Goal: Information Seeking & Learning: Understand process/instructions

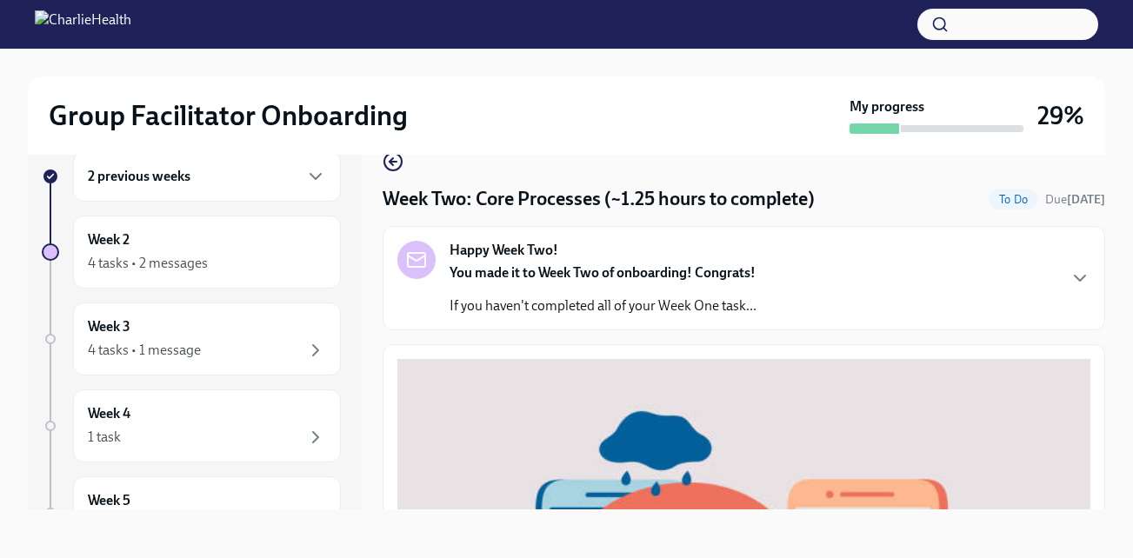
scroll to position [724, 0]
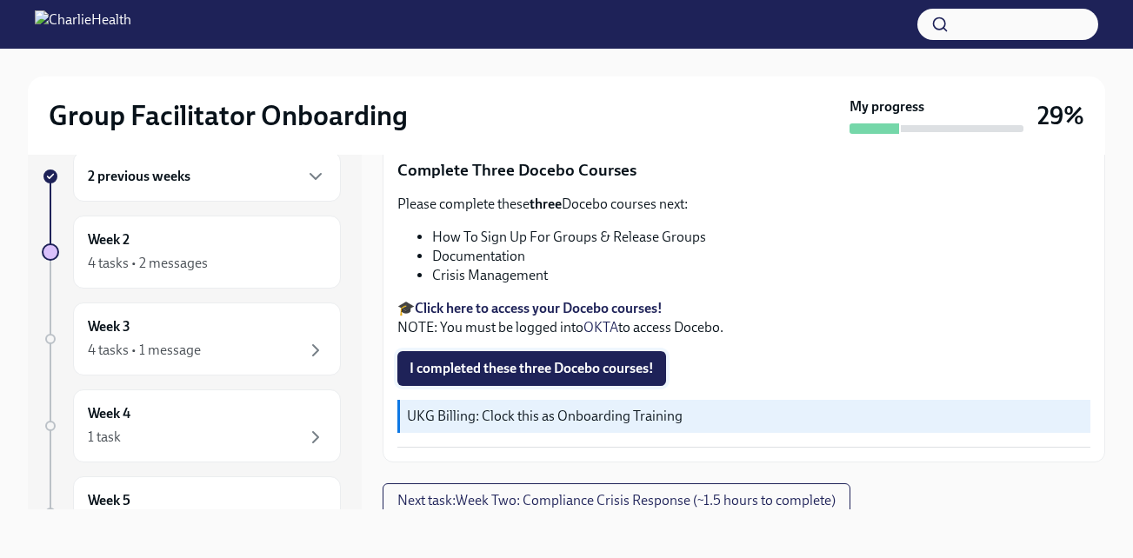
click at [521, 363] on span "I completed these three Docebo courses!" at bounding box center [532, 368] width 244 height 17
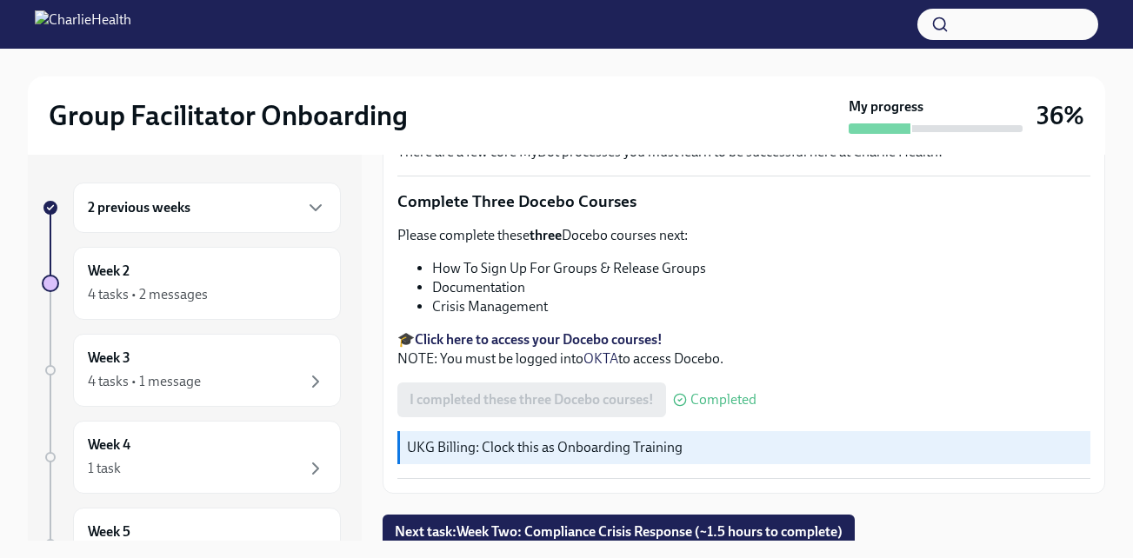
scroll to position [31, 0]
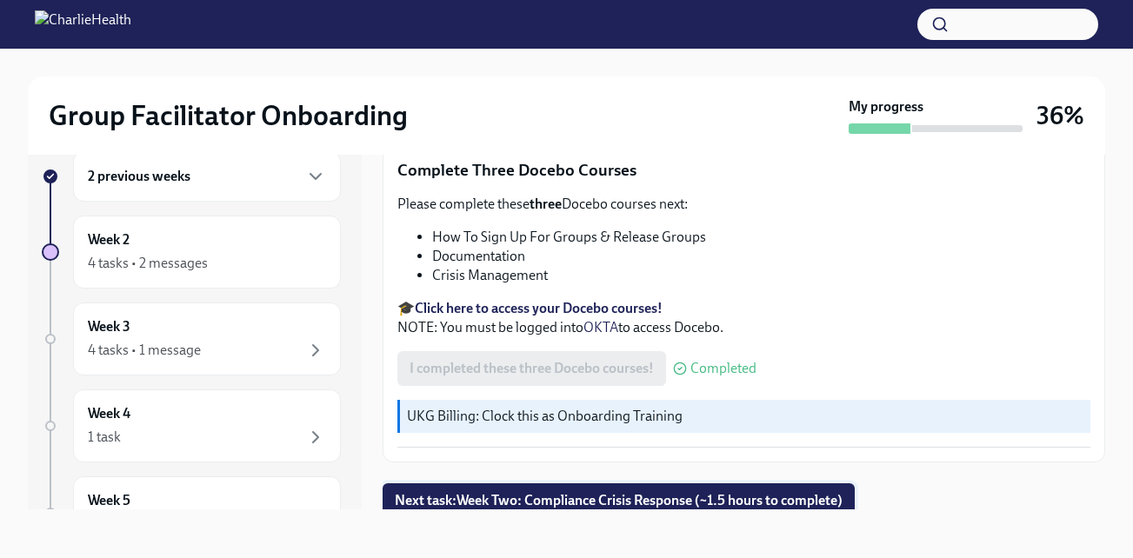
click at [519, 496] on span "Next task : Week Two: Compliance Crisis Response (~1.5 hours to complete)" at bounding box center [619, 500] width 448 height 17
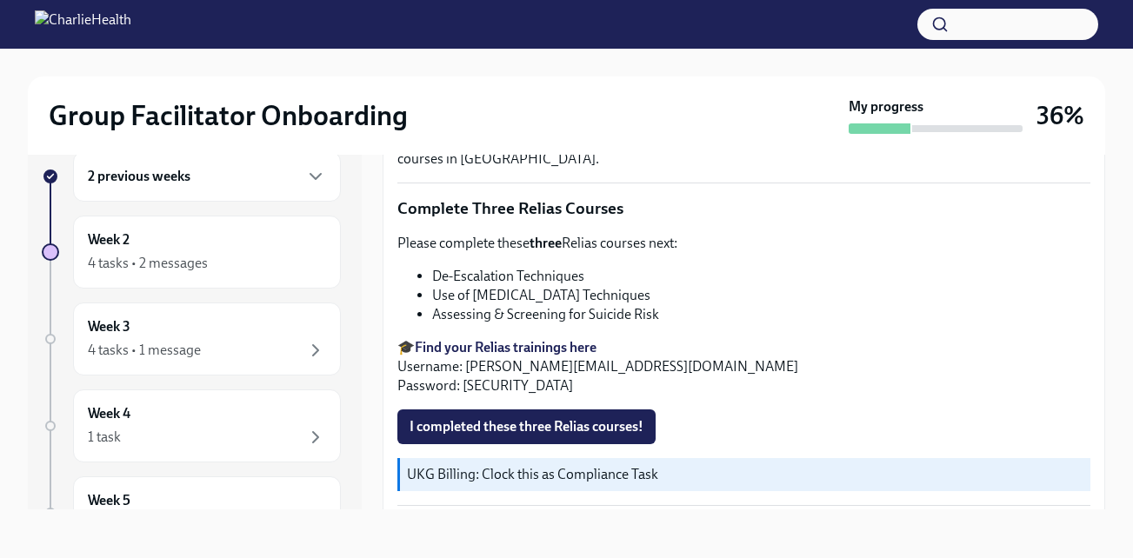
scroll to position [662, 0]
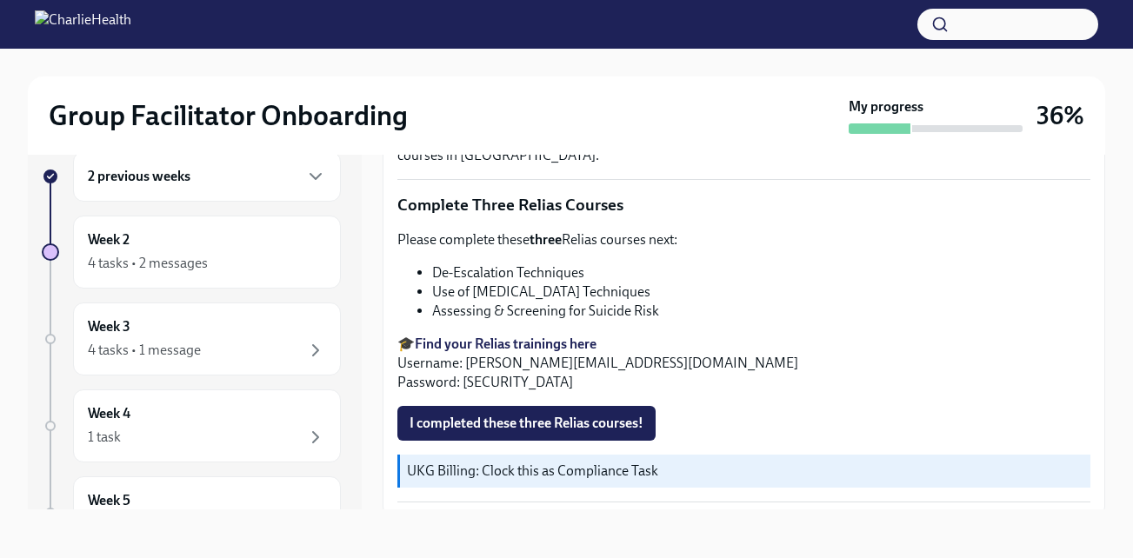
click at [568, 336] on strong "Find your Relias trainings here" at bounding box center [506, 344] width 182 height 17
click at [547, 336] on strong "Find your Relias trainings here" at bounding box center [506, 344] width 182 height 17
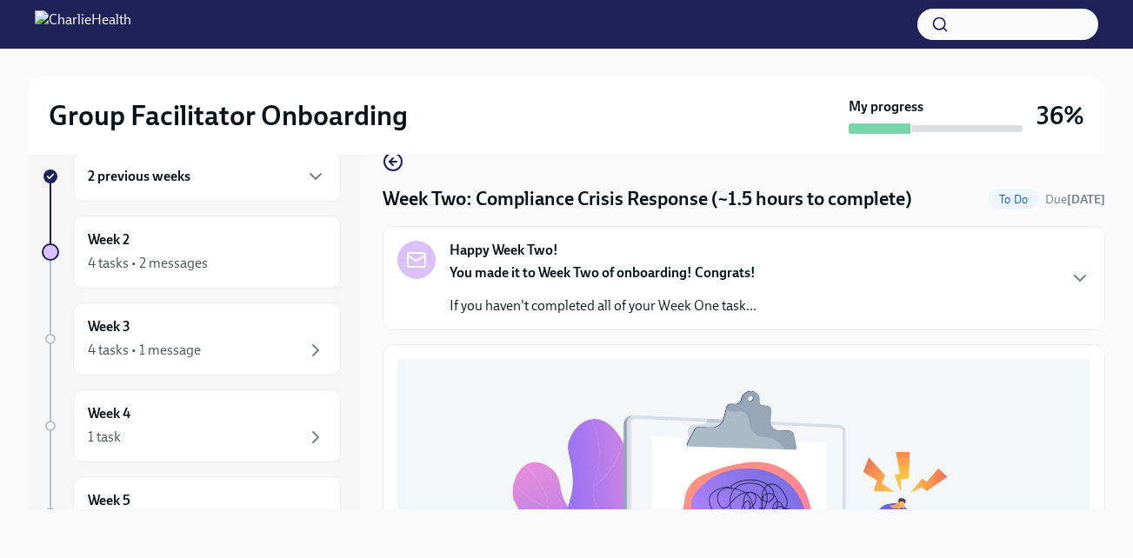
scroll to position [0, 0]
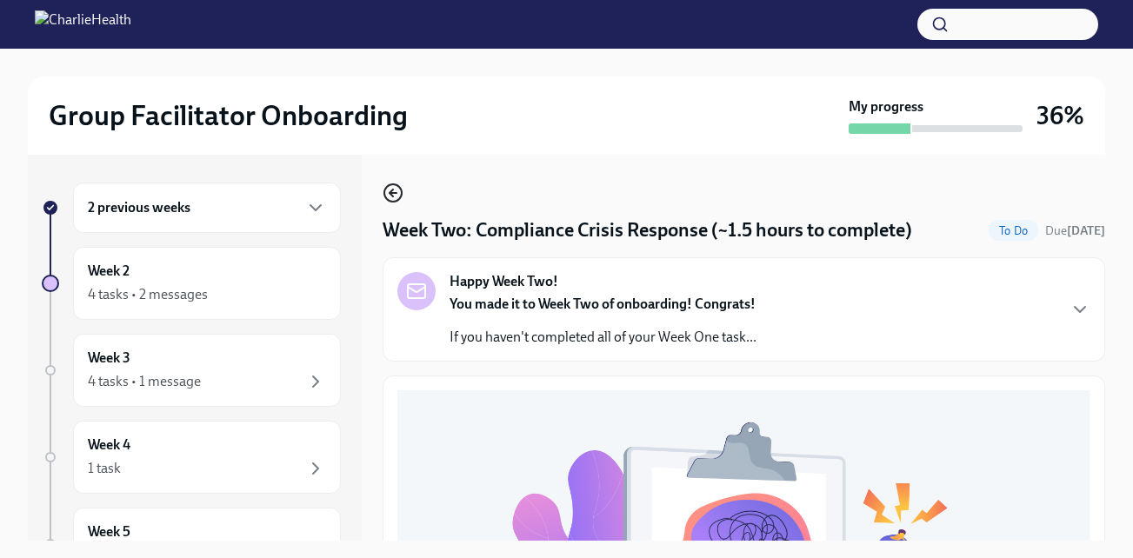
click at [390, 191] on icon "button" at bounding box center [391, 193] width 3 height 7
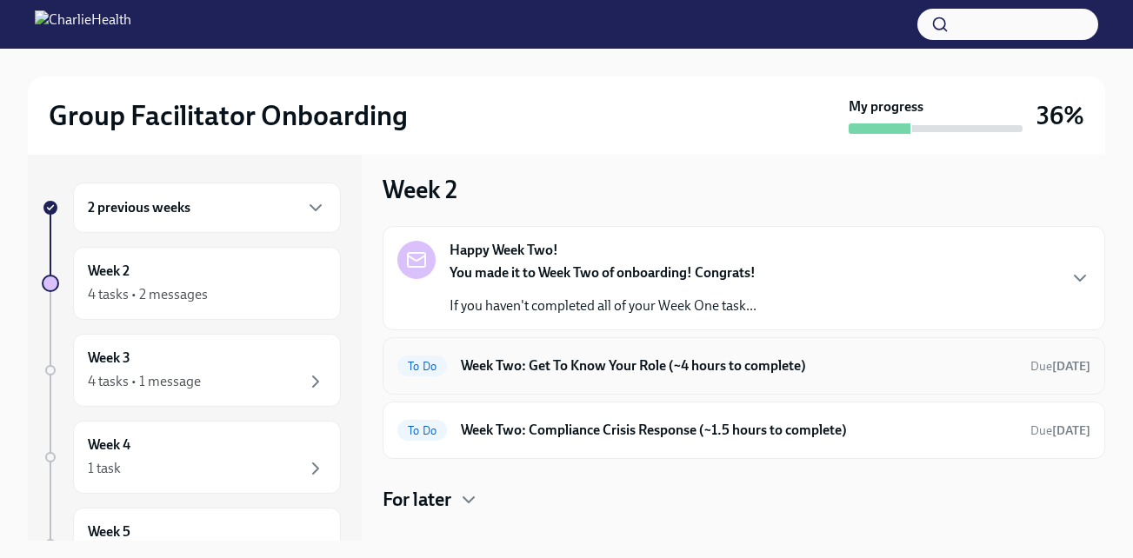
scroll to position [35, 0]
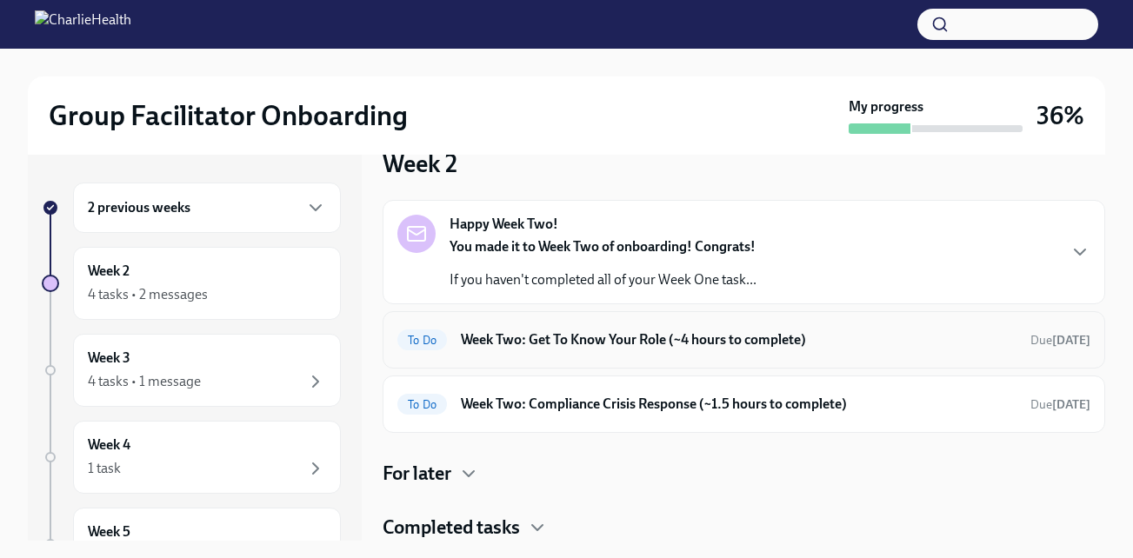
click at [631, 338] on h6 "Week Two: Get To Know Your Role (~4 hours to complete)" at bounding box center [739, 339] width 556 height 19
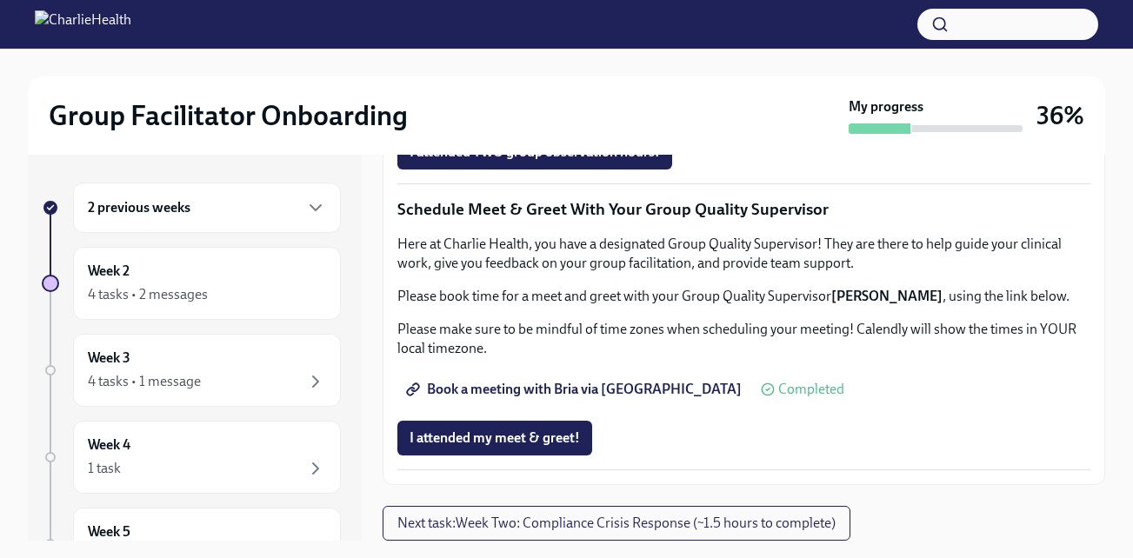
scroll to position [31, 0]
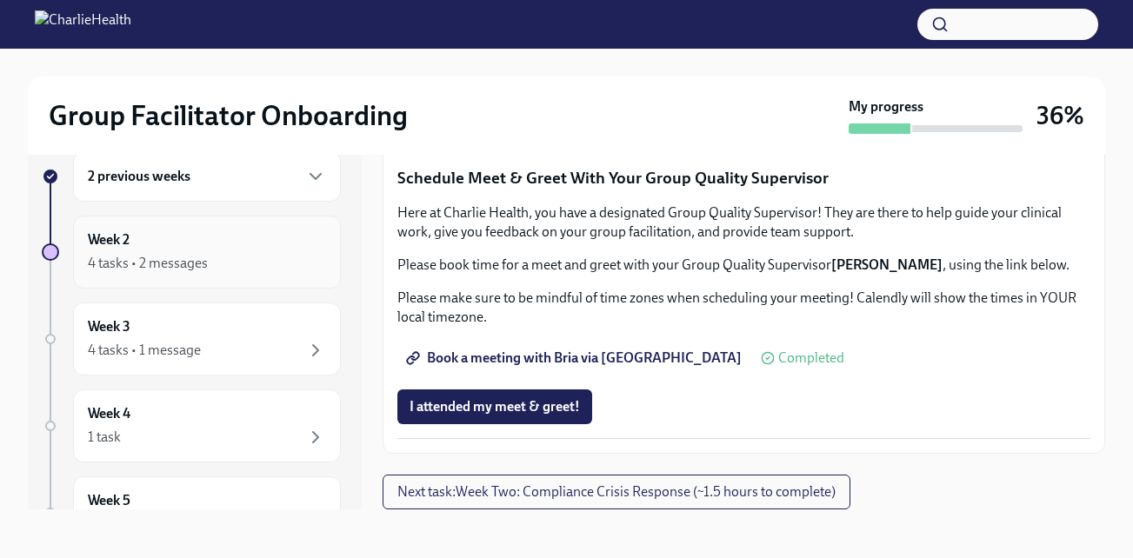
click at [216, 277] on div "Week 2 4 tasks • 2 messages" at bounding box center [207, 252] width 268 height 73
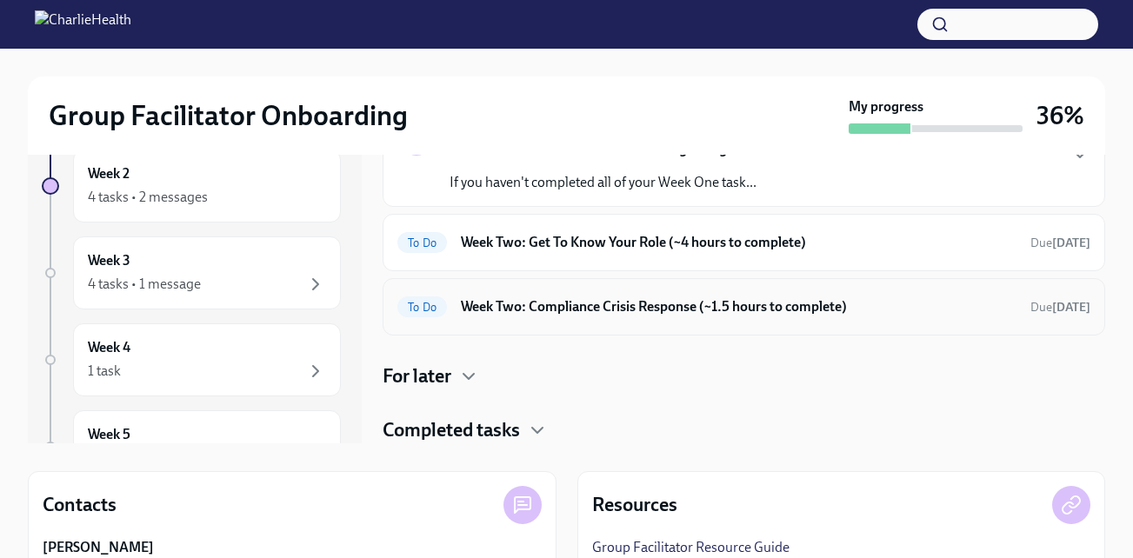
scroll to position [89, 0]
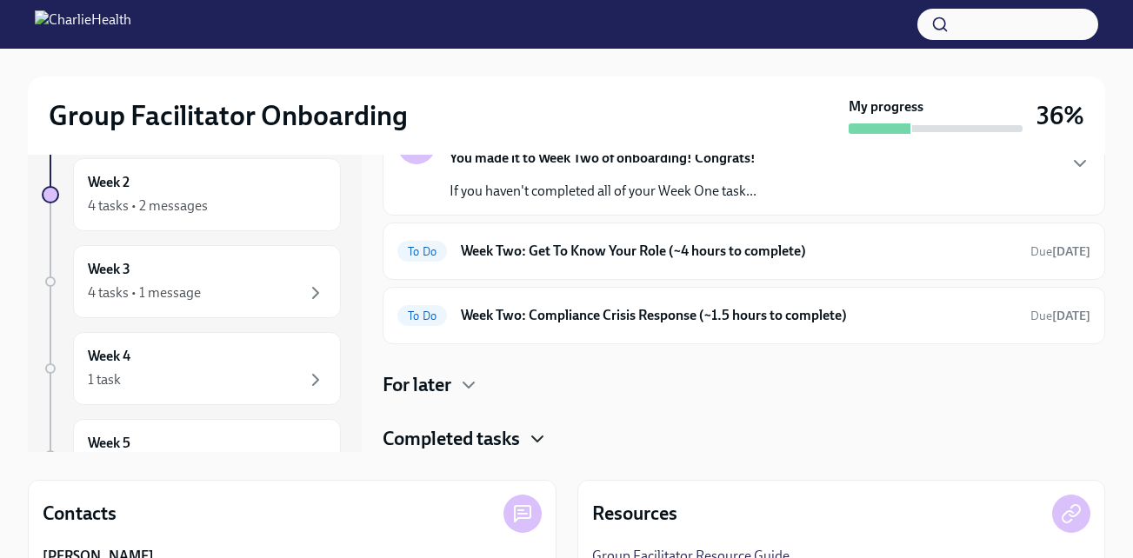
click at [537, 442] on icon "button" at bounding box center [537, 439] width 21 height 21
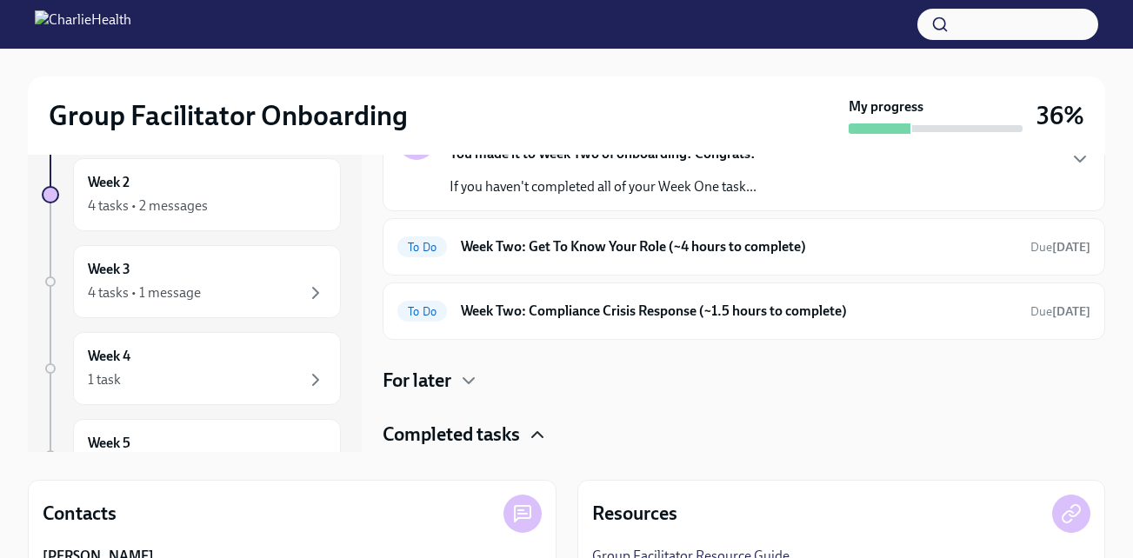
scroll to position [38, 0]
click at [463, 378] on icon "button" at bounding box center [468, 381] width 21 height 21
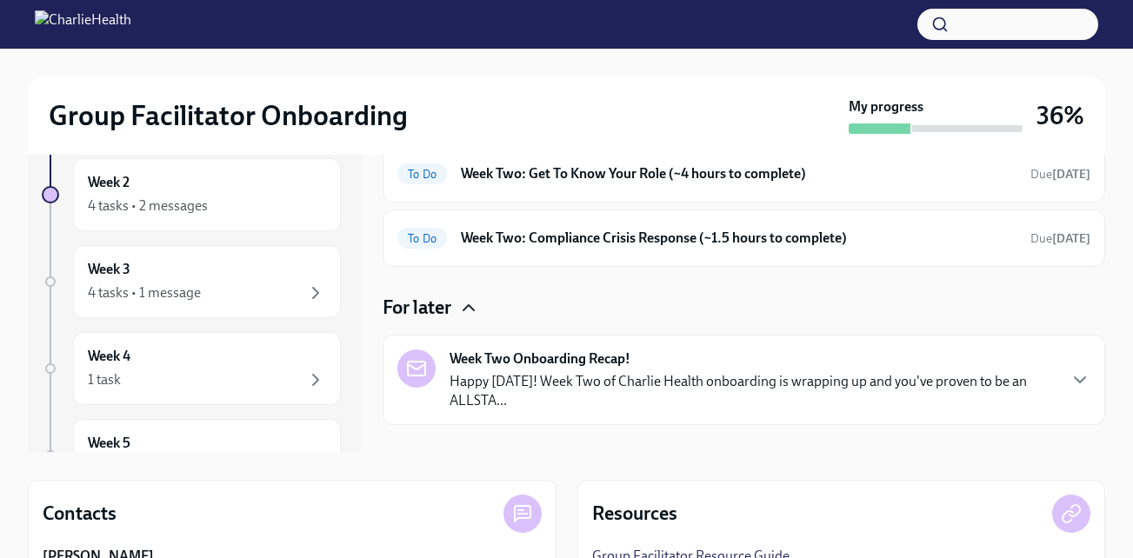
scroll to position [0, 0]
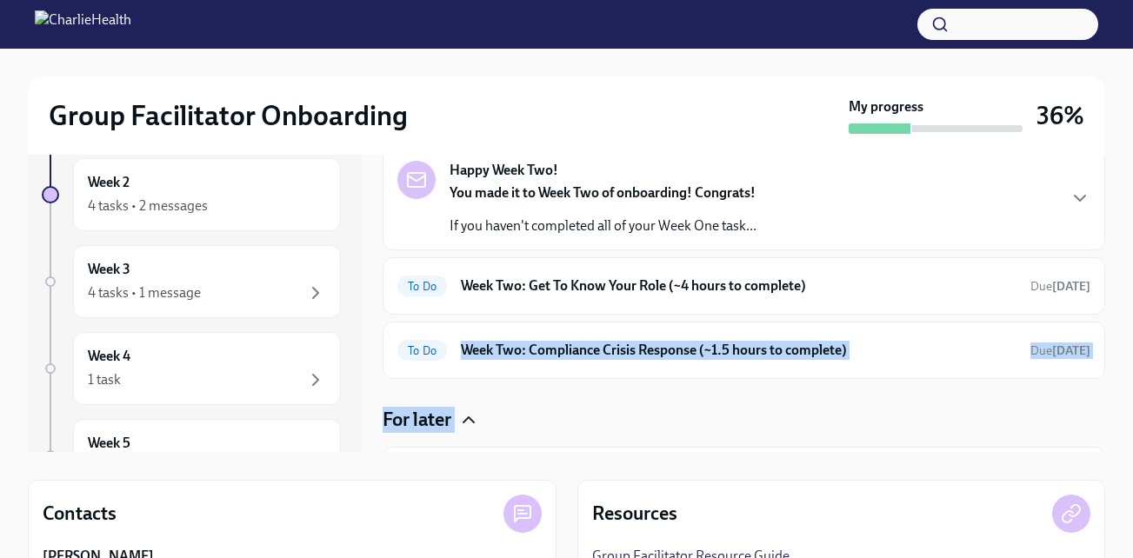
drag, startPoint x: 463, startPoint y: 378, endPoint x: 764, endPoint y: 408, distance: 302.3
click at [764, 408] on div "Happy Week Two! You made it to Week Two of onboarding! Congrats! If you haven't…" at bounding box center [744, 440] width 723 height 588
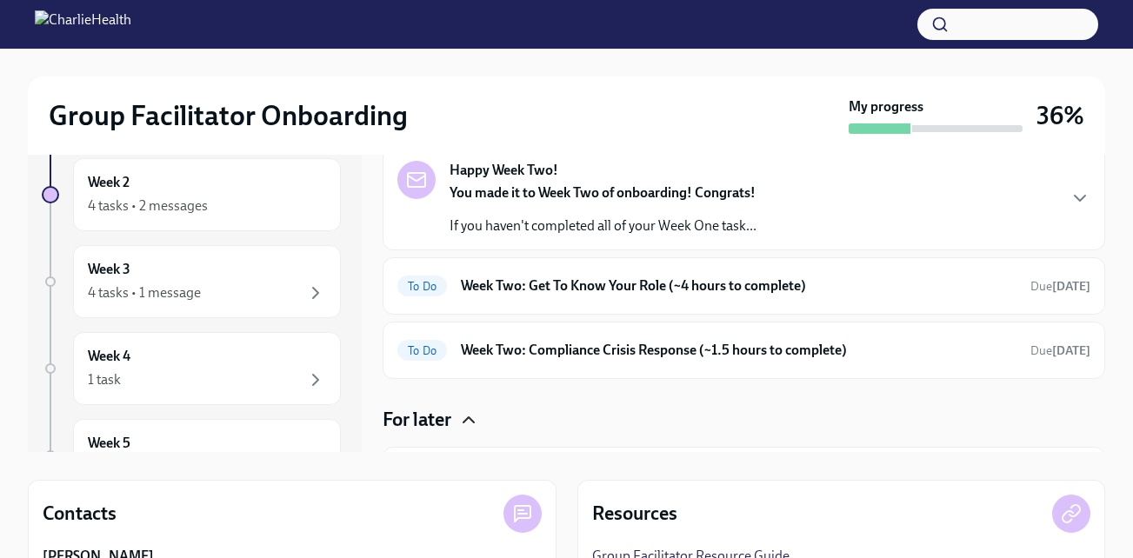
click at [412, 174] on rect at bounding box center [416, 180] width 17 height 14
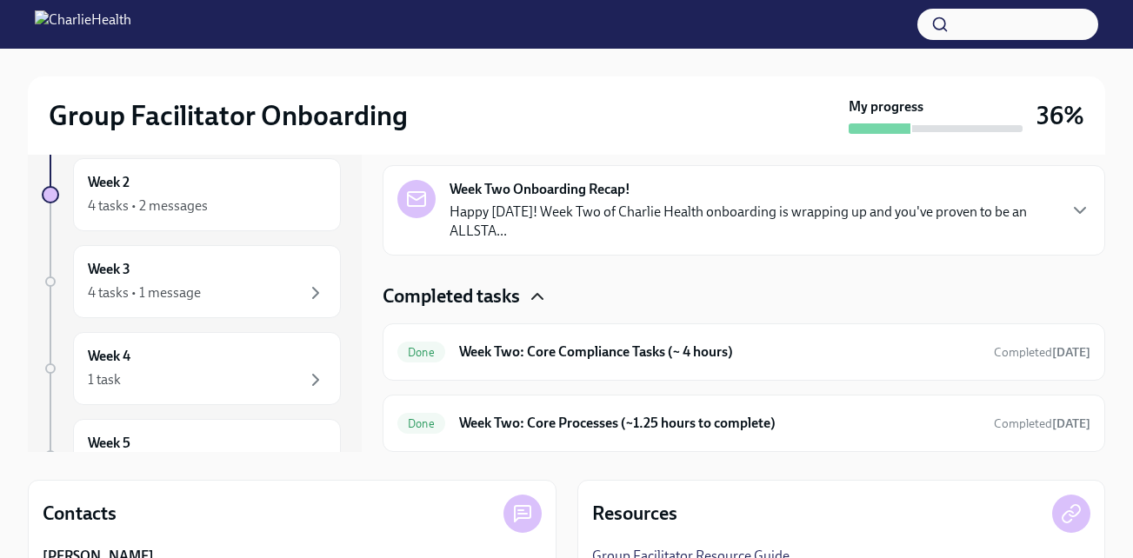
scroll to position [626, 0]
click at [179, 365] on div "Week 4 1 task" at bounding box center [207, 368] width 238 height 43
